Goal: Navigation & Orientation: Find specific page/section

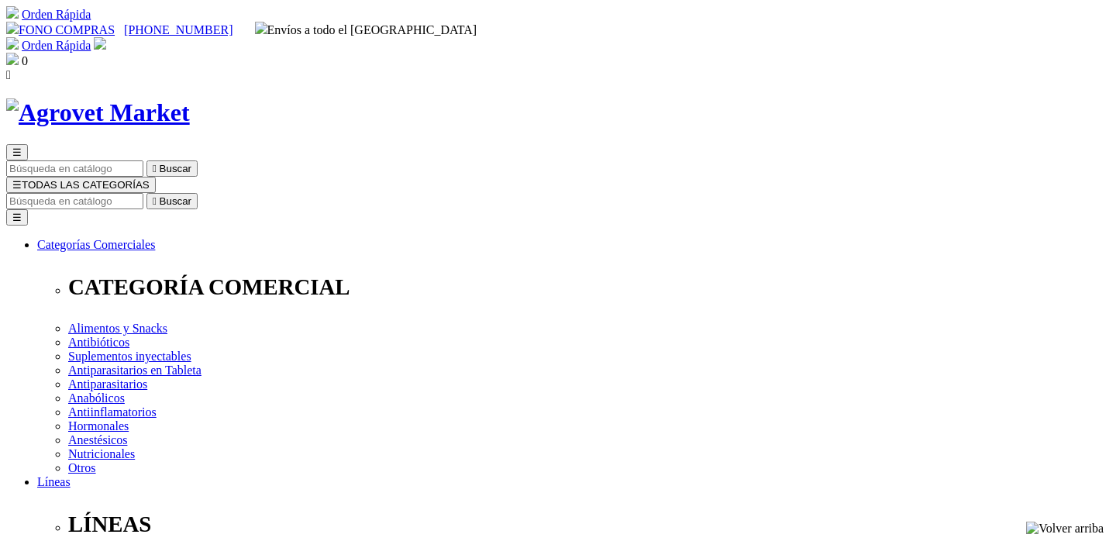
click at [190, 98] on img at bounding box center [98, 112] width 184 height 29
click at [22, 179] on span "☰" at bounding box center [16, 185] width 9 height 12
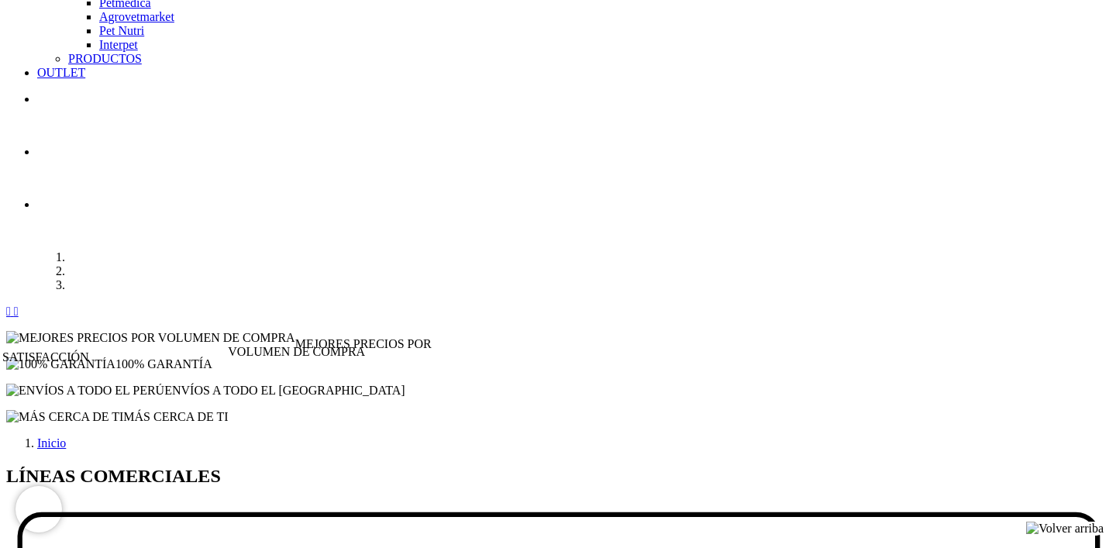
scroll to position [1775, 0]
